Goal: Task Accomplishment & Management: Use online tool/utility

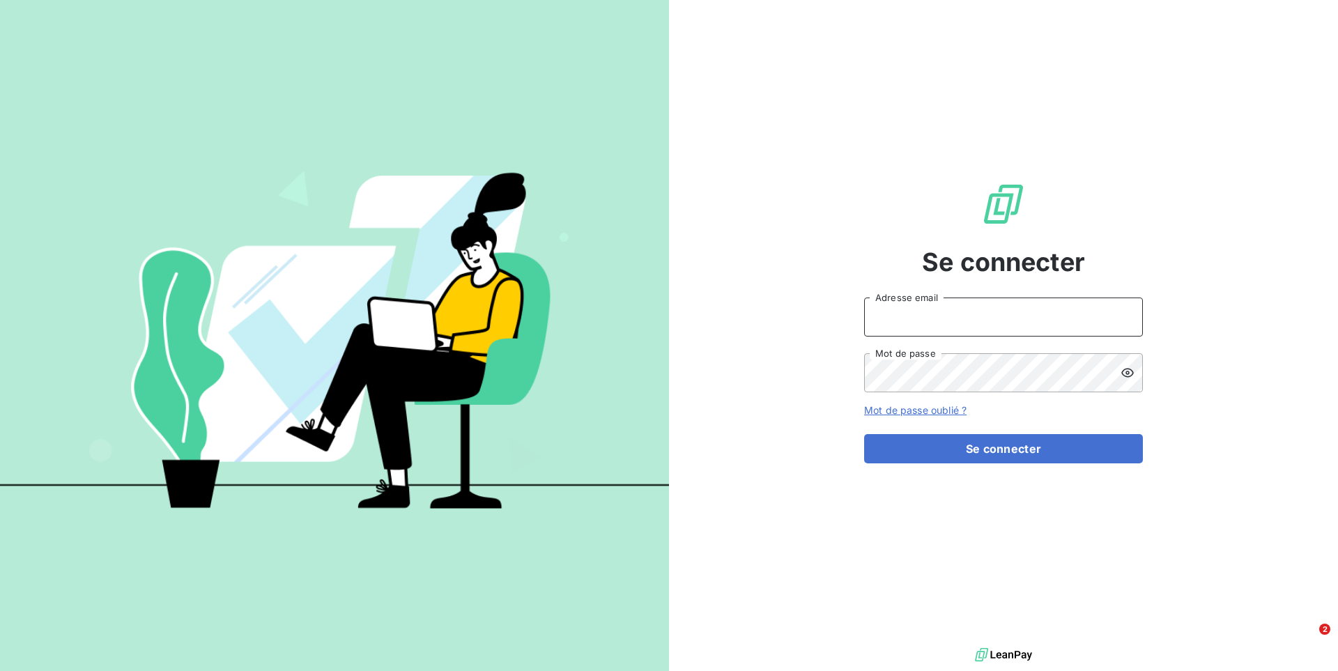
click at [987, 318] on input "Adresse email" at bounding box center [1003, 317] width 279 height 39
paste input "gdsreunion"
type input "admin@gdsreunion"
click at [864, 434] on button "Se connecter" at bounding box center [1003, 448] width 279 height 29
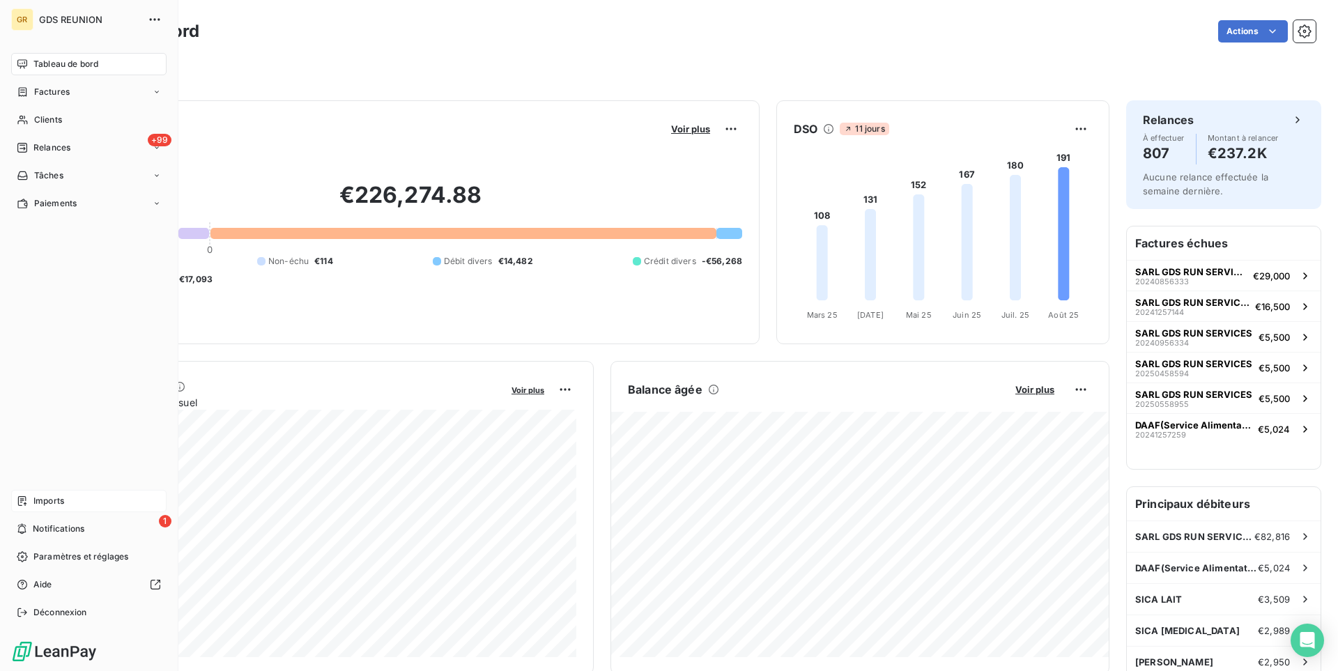
click at [49, 507] on span "Imports" at bounding box center [48, 501] width 31 height 13
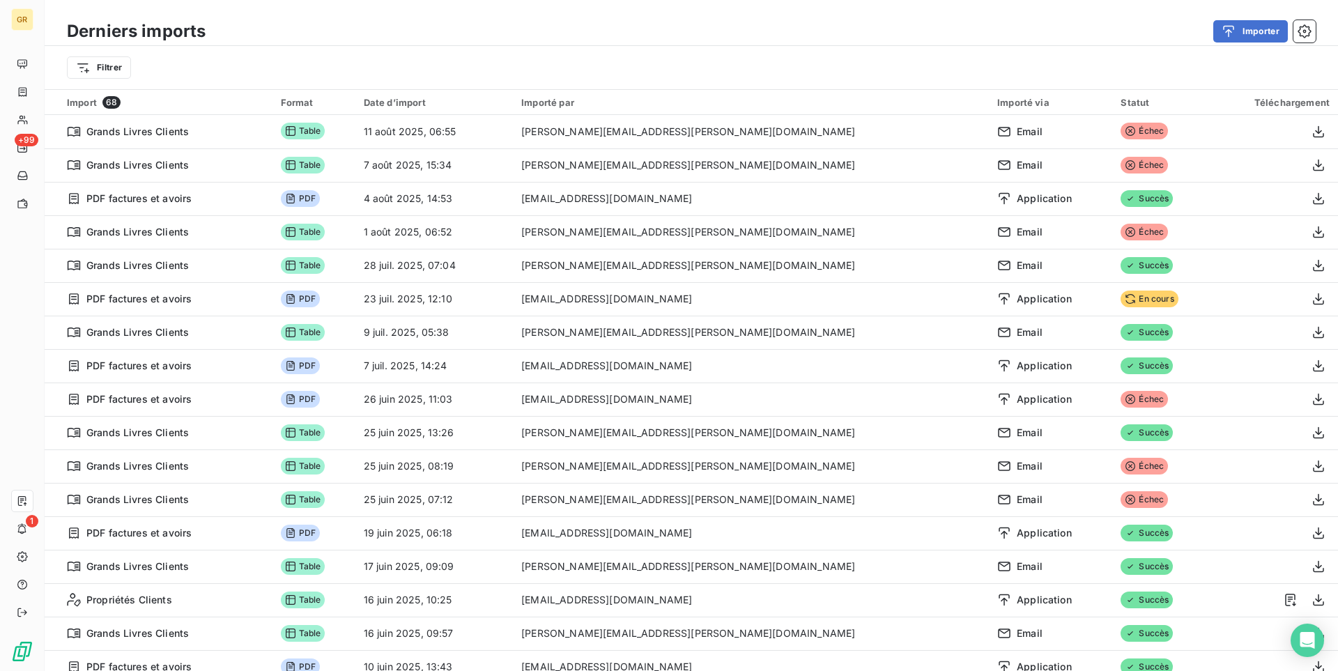
click at [527, 29] on div "Importer" at bounding box center [768, 31] width 1093 height 22
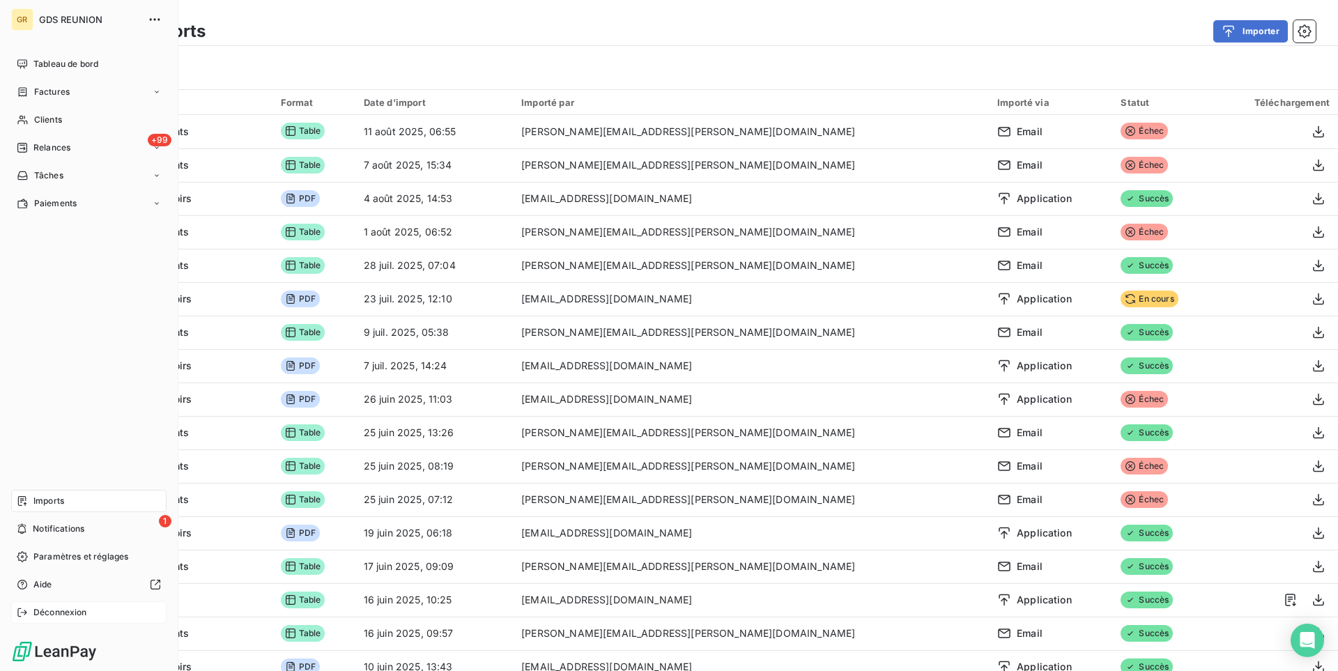
click at [68, 612] on span "Déconnexion" at bounding box center [60, 612] width 54 height 13
